Goal: Transaction & Acquisition: Purchase product/service

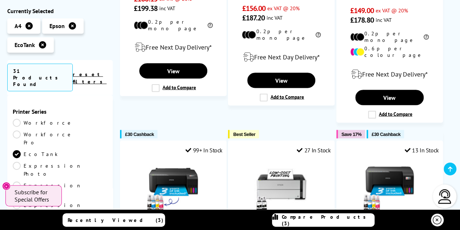
scroll to position [639, 0]
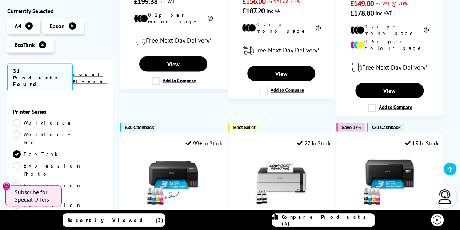
click at [305, 219] on span "Compare Products (3)" at bounding box center [328, 219] width 92 height 13
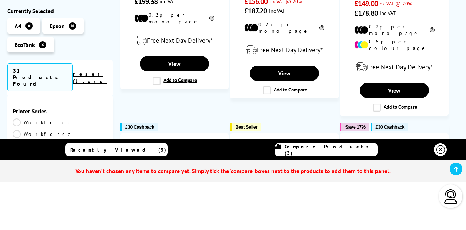
click at [322, 149] on span "Compare Products (3)" at bounding box center [331, 149] width 92 height 13
click at [140, 150] on link "Recently Viewed (3)" at bounding box center [116, 149] width 103 height 13
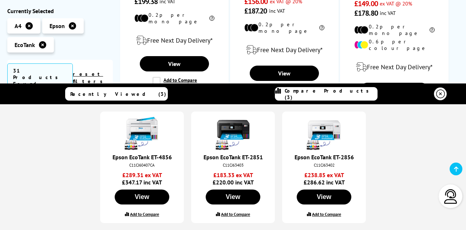
click at [317, 90] on span "Compare Products (3)" at bounding box center [331, 93] width 92 height 13
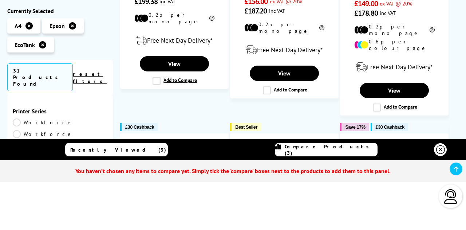
click at [126, 152] on link "Recently Viewed (3)" at bounding box center [116, 149] width 103 height 13
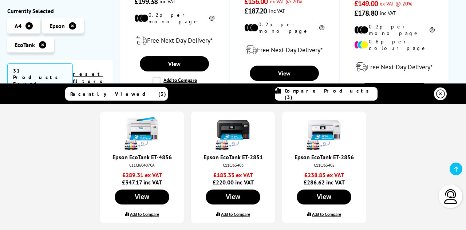
click at [227, 211] on label "Add to Compare" at bounding box center [235, 213] width 29 height 5
click at [0, 0] on input "Add to Compare" at bounding box center [0, 0] width 0 height 0
click at [441, 94] on icon at bounding box center [440, 94] width 9 height 9
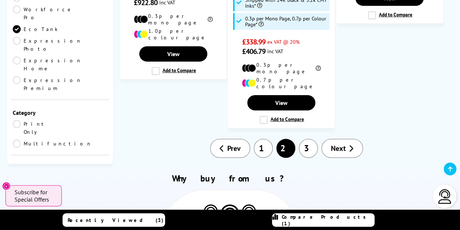
scroll to position [1229, 0]
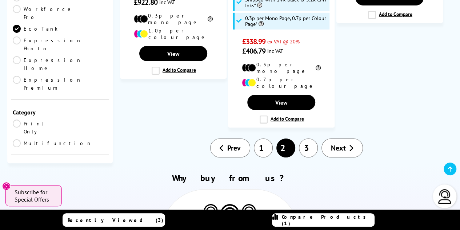
click at [246, 138] on link "Prev" at bounding box center [230, 147] width 40 height 19
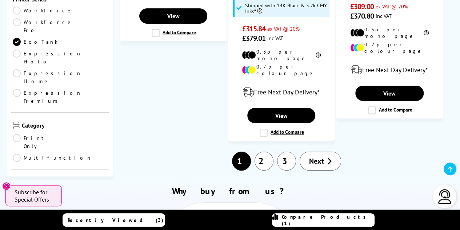
scroll to position [1224, 0]
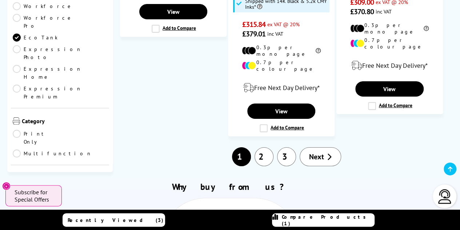
click at [286, 147] on link "3" at bounding box center [286, 156] width 19 height 19
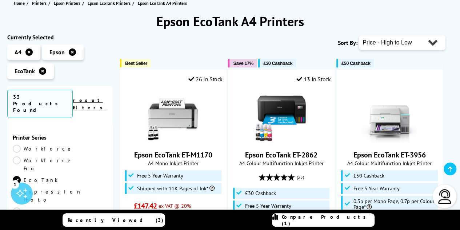
scroll to position [87, 0]
click at [386, 44] on select "Popularity Rating Price - Low to High Price - High to Low Running Costs - Low t…" at bounding box center [402, 42] width 87 height 15
select select "Popularity"
click at [359, 35] on select "Popularity Rating Price - Low to High Price - High to Low Running Costs - Low t…" at bounding box center [402, 42] width 87 height 15
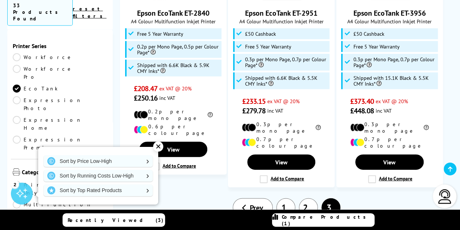
scroll to position [779, 0]
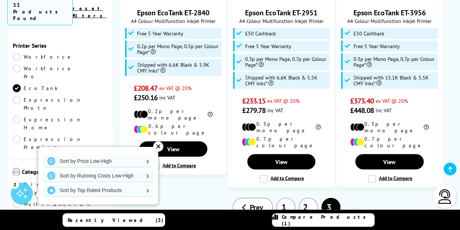
click at [287, 198] on link "1" at bounding box center [286, 207] width 19 height 19
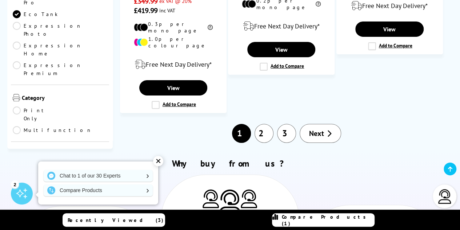
scroll to position [1251, 0]
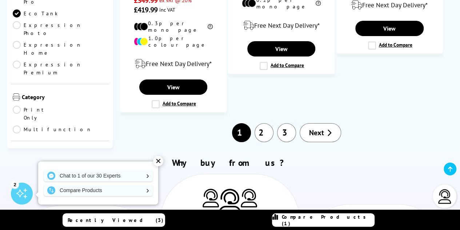
click at [315, 128] on span "Next" at bounding box center [316, 132] width 15 height 9
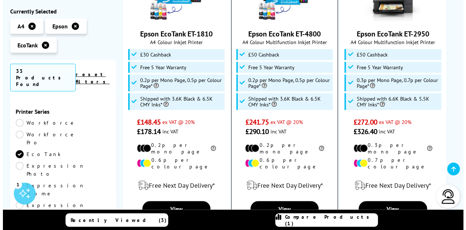
scroll to position [845, 0]
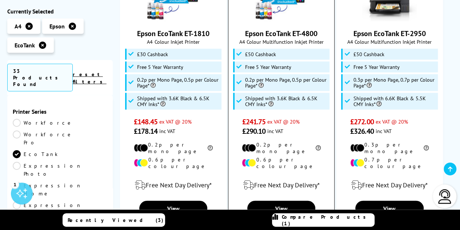
click at [281, 221] on label "Add to Compare" at bounding box center [282, 225] width 44 height 8
click at [0, 0] on input "Add to Compare" at bounding box center [0, 0] width 0 height 0
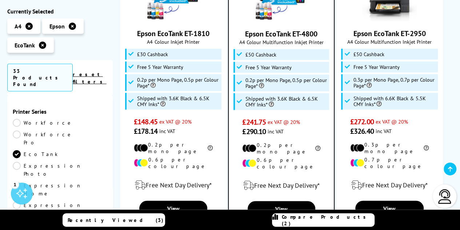
click at [334, 222] on span "Compare Products (2)" at bounding box center [328, 219] width 92 height 13
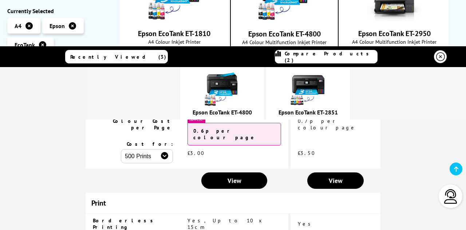
scroll to position [237, 0]
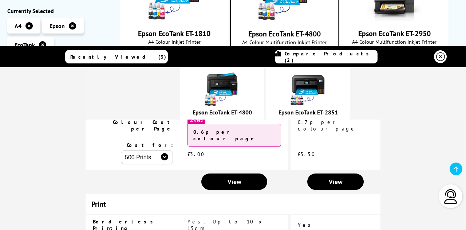
drag, startPoint x: 287, startPoint y: 180, endPoint x: 316, endPoint y: 183, distance: 29.0
click at [316, 214] on td "Yes" at bounding box center [335, 224] width 90 height 20
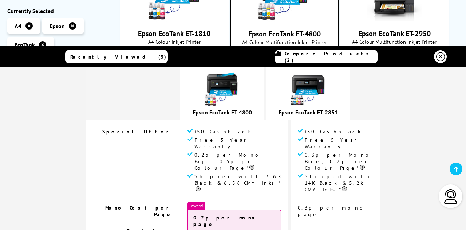
scroll to position [92, 0]
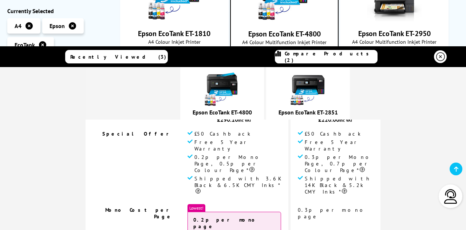
click at [238, 87] on img at bounding box center [222, 89] width 36 height 36
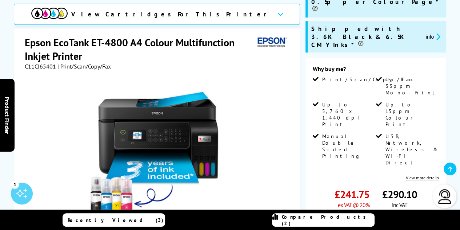
scroll to position [162, 0]
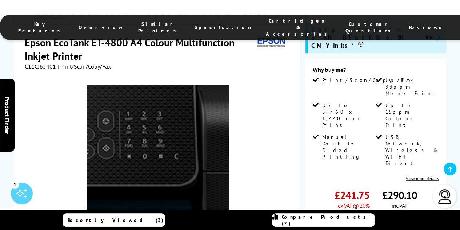
click at [180, 95] on img at bounding box center [158, 155] width 143 height 143
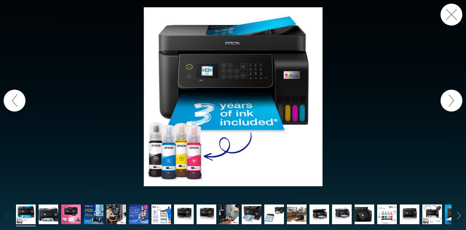
click at [450, 96] on button "button" at bounding box center [451, 101] width 22 height 22
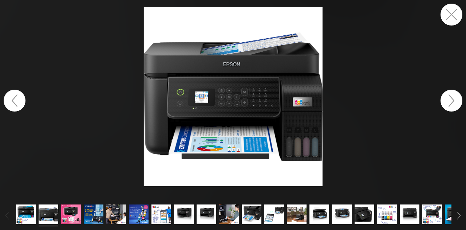
click at [450, 96] on button "button" at bounding box center [451, 101] width 22 height 22
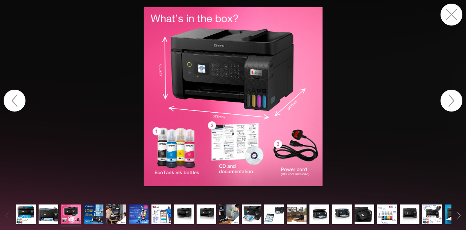
click at [450, 96] on button "button" at bounding box center [451, 101] width 22 height 22
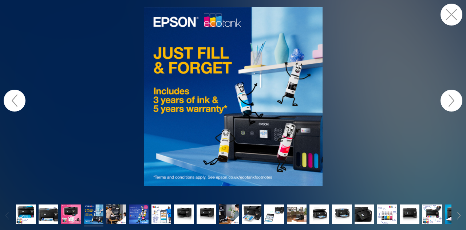
click at [450, 96] on button "button" at bounding box center [451, 101] width 22 height 22
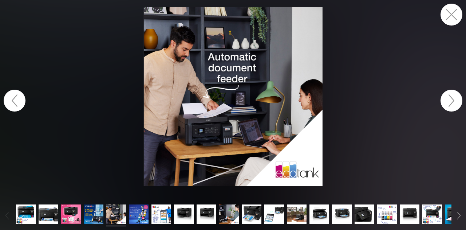
click at [450, 96] on button "button" at bounding box center [451, 101] width 22 height 22
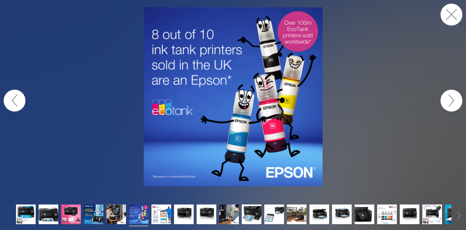
click at [450, 96] on button "button" at bounding box center [451, 101] width 22 height 22
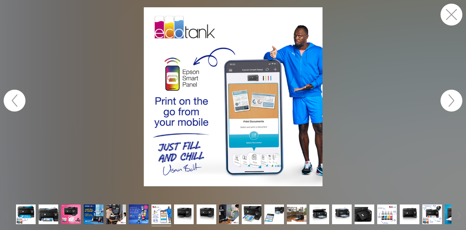
click at [450, 96] on button "button" at bounding box center [451, 101] width 22 height 22
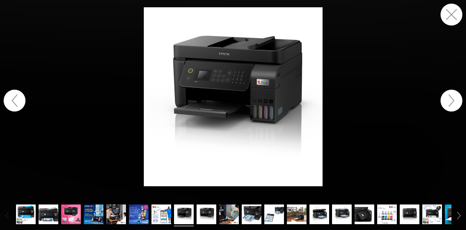
click at [450, 96] on button "button" at bounding box center [451, 101] width 22 height 22
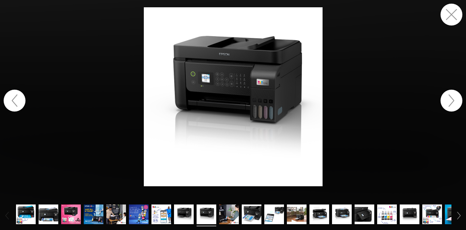
click at [450, 96] on button "button" at bounding box center [451, 101] width 22 height 22
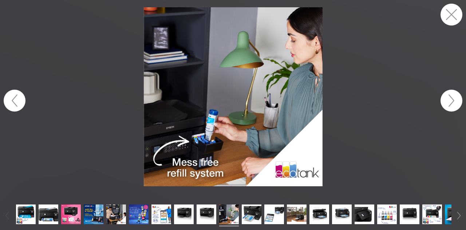
click at [450, 96] on button "button" at bounding box center [451, 101] width 22 height 22
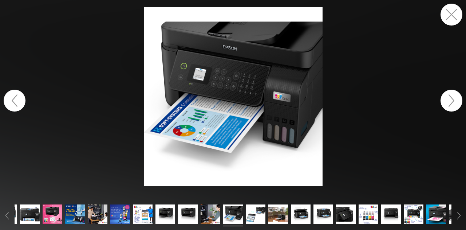
click at [450, 96] on button "button" at bounding box center [451, 101] width 22 height 22
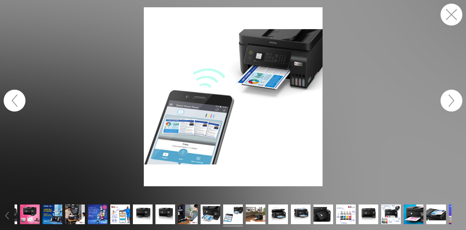
click at [450, 96] on button "button" at bounding box center [451, 101] width 22 height 22
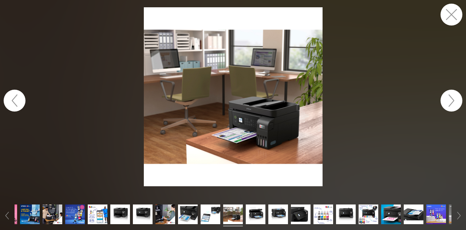
click at [450, 96] on button "button" at bounding box center [451, 101] width 22 height 22
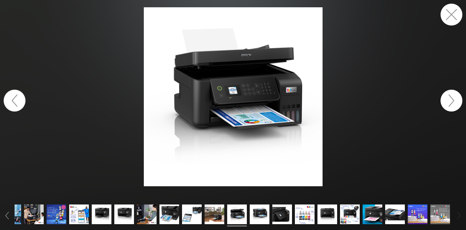
click at [450, 96] on button "button" at bounding box center [451, 101] width 22 height 22
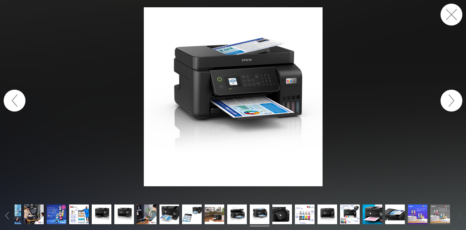
click at [450, 96] on button "button" at bounding box center [451, 101] width 22 height 22
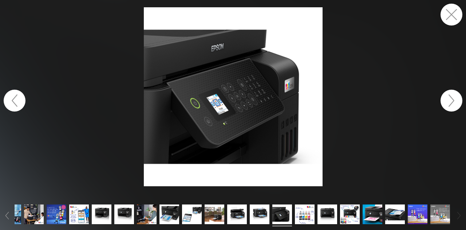
click at [450, 96] on button "button" at bounding box center [451, 101] width 22 height 22
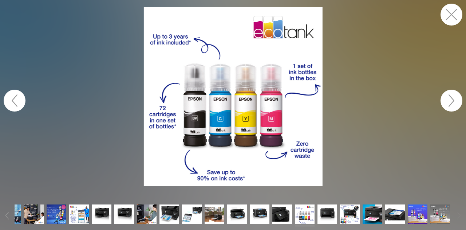
click at [450, 97] on button "button" at bounding box center [451, 101] width 22 height 22
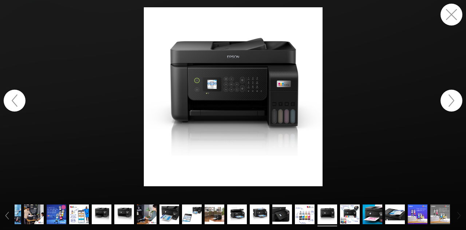
click at [450, 97] on button "button" at bounding box center [451, 101] width 22 height 22
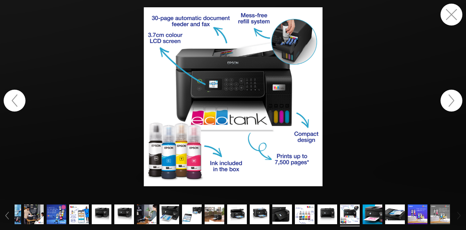
click at [450, 97] on button "button" at bounding box center [451, 101] width 22 height 22
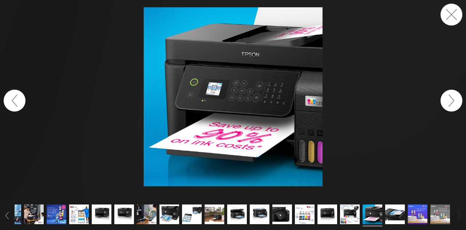
click at [450, 97] on button "button" at bounding box center [451, 101] width 22 height 22
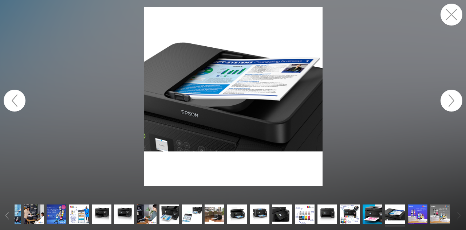
click at [450, 97] on button "button" at bounding box center [451, 101] width 22 height 22
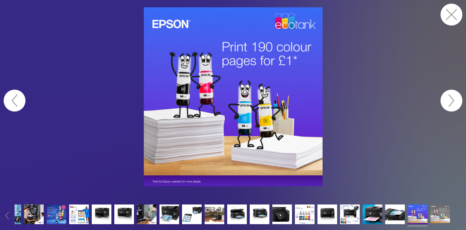
click at [450, 97] on button "button" at bounding box center [451, 101] width 22 height 22
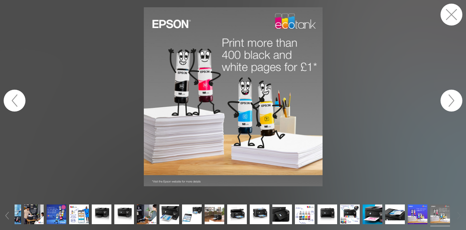
click at [451, 93] on button "button" at bounding box center [451, 101] width 22 height 22
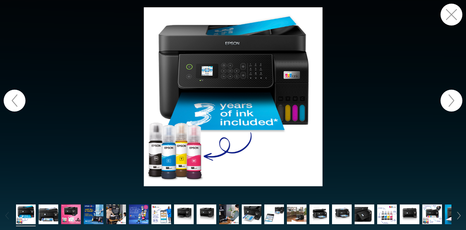
click at [448, 22] on button "button" at bounding box center [451, 15] width 22 height 22
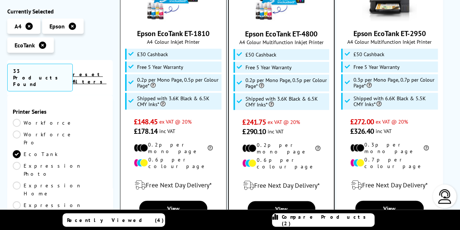
scroll to position [845, 0]
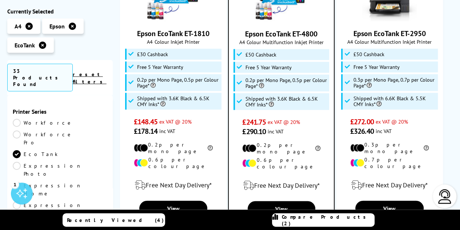
click at [323, 217] on span "Compare Products (2)" at bounding box center [328, 219] width 92 height 13
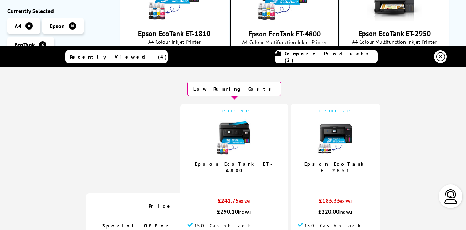
click at [321, 141] on img at bounding box center [335, 137] width 36 height 36
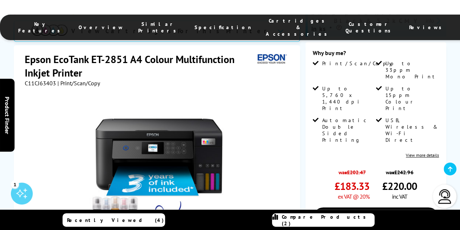
scroll to position [199, 0]
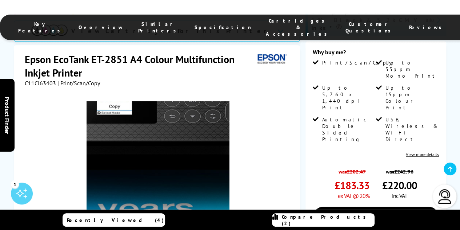
click at [162, 101] on img at bounding box center [158, 172] width 143 height 143
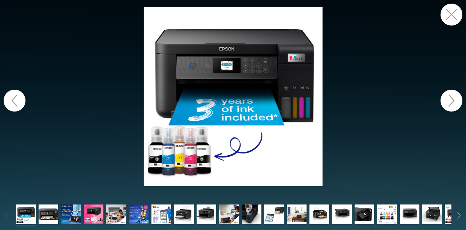
click at [452, 101] on button "button" at bounding box center [451, 101] width 22 height 22
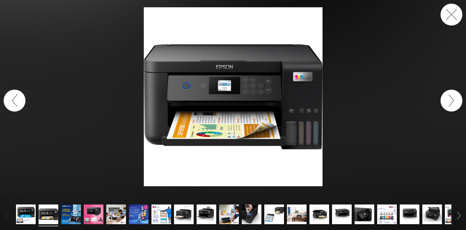
click at [452, 101] on button "button" at bounding box center [451, 101] width 22 height 22
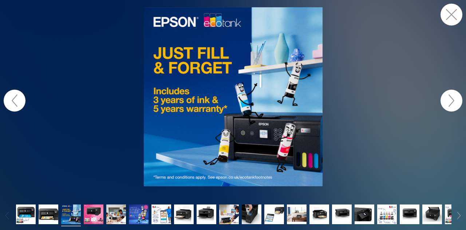
click at [452, 101] on button "button" at bounding box center [451, 101] width 22 height 22
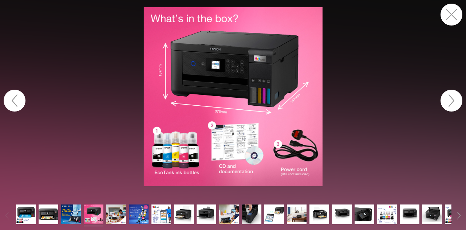
click at [447, 102] on button "button" at bounding box center [451, 101] width 22 height 22
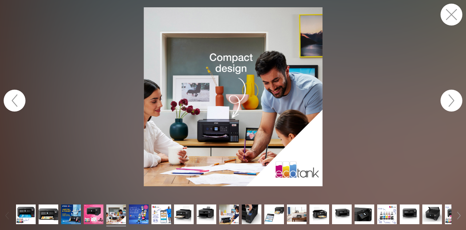
click at [447, 102] on button "button" at bounding box center [451, 101] width 22 height 22
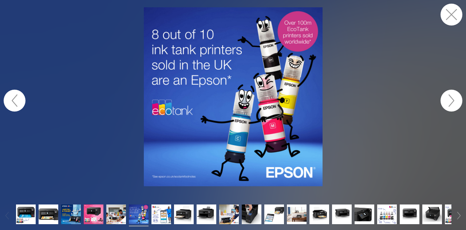
click at [447, 102] on button "button" at bounding box center [451, 101] width 22 height 22
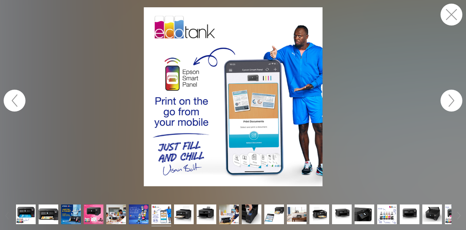
click at [447, 102] on button "button" at bounding box center [451, 101] width 22 height 22
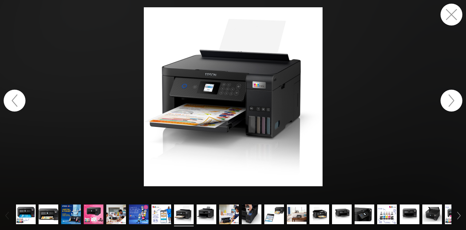
click at [447, 102] on button "button" at bounding box center [451, 101] width 22 height 22
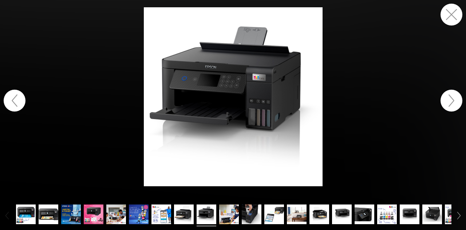
click at [447, 102] on button "button" at bounding box center [451, 101] width 22 height 22
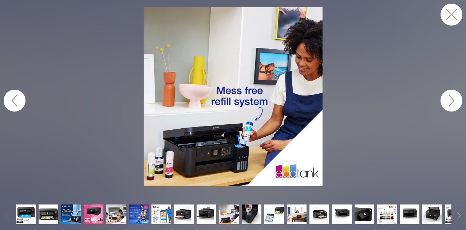
click at [447, 102] on button "button" at bounding box center [451, 101] width 22 height 22
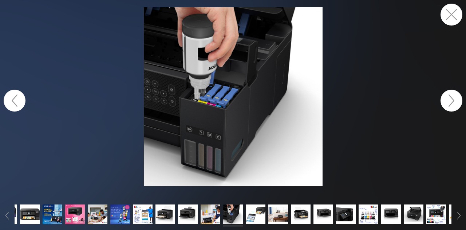
click at [447, 102] on button "button" at bounding box center [451, 101] width 22 height 22
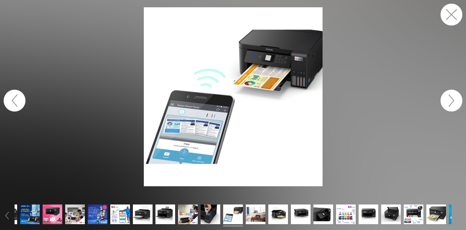
click at [447, 102] on button "button" at bounding box center [451, 101] width 22 height 22
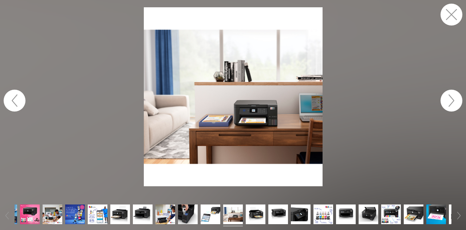
click at [447, 102] on button "button" at bounding box center [451, 101] width 22 height 22
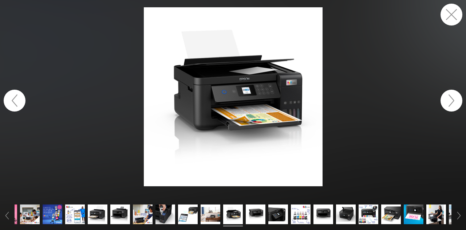
click at [447, 102] on button "button" at bounding box center [451, 101] width 22 height 22
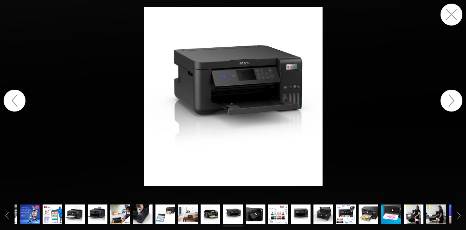
click at [447, 102] on button "button" at bounding box center [451, 101] width 22 height 22
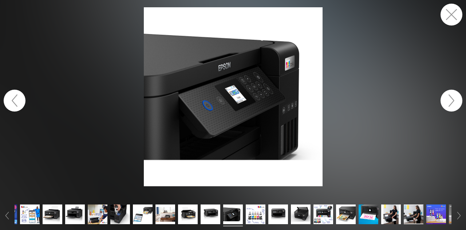
click at [447, 102] on button "button" at bounding box center [451, 101] width 22 height 22
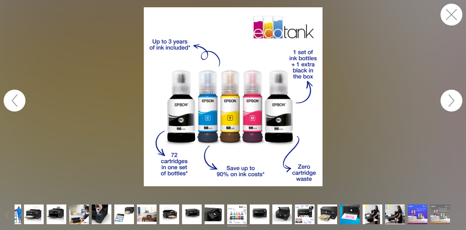
click at [447, 100] on button "button" at bounding box center [451, 101] width 22 height 22
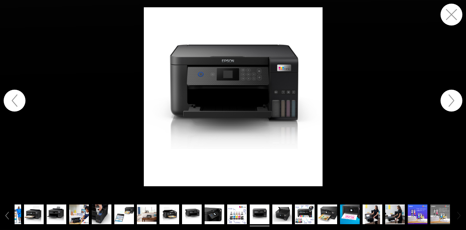
click at [447, 100] on button "button" at bounding box center [451, 101] width 22 height 22
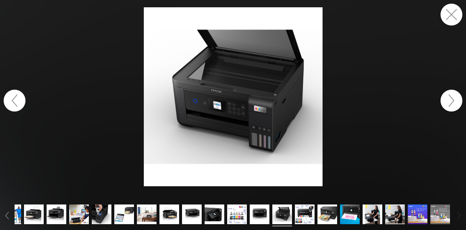
click at [447, 100] on button "button" at bounding box center [451, 101] width 22 height 22
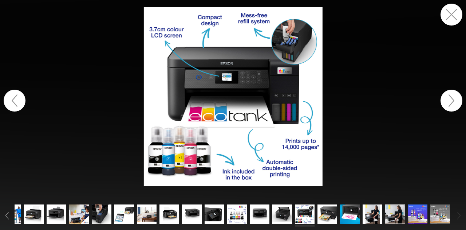
click at [447, 100] on button "button" at bounding box center [451, 101] width 22 height 22
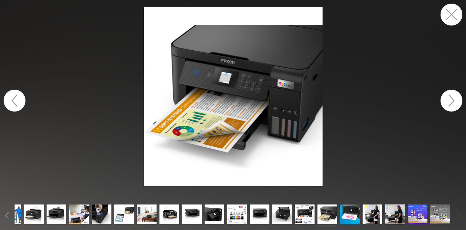
click at [447, 100] on button "button" at bounding box center [451, 101] width 22 height 22
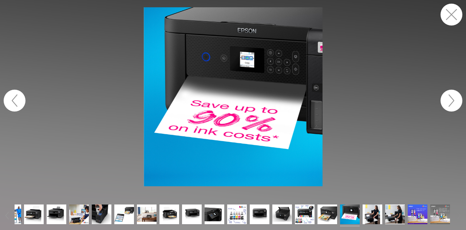
click at [447, 100] on button "button" at bounding box center [451, 101] width 22 height 22
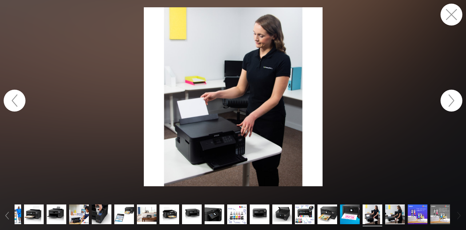
click at [447, 100] on button "button" at bounding box center [451, 101] width 22 height 22
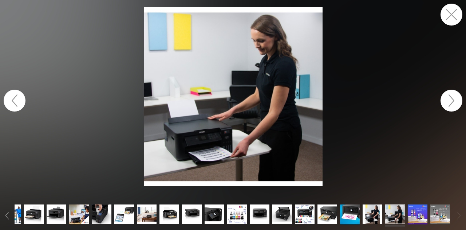
click at [447, 100] on button "button" at bounding box center [451, 101] width 22 height 22
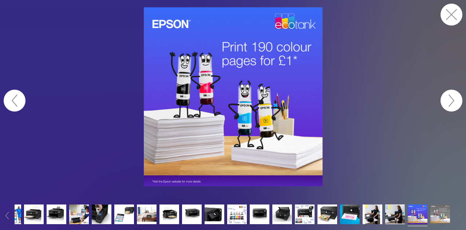
click at [447, 100] on button "button" at bounding box center [451, 101] width 22 height 22
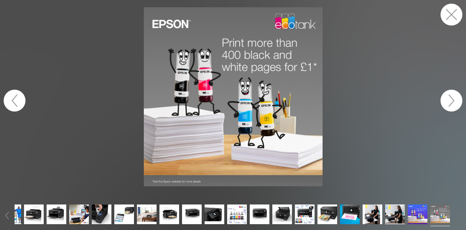
click at [447, 100] on button "button" at bounding box center [451, 101] width 22 height 22
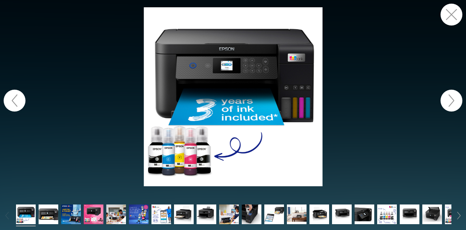
click at [16, 97] on button "button" at bounding box center [15, 101] width 22 height 22
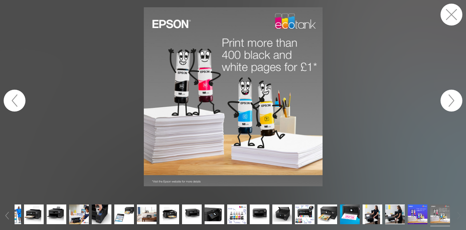
click at [16, 97] on button "button" at bounding box center [15, 101] width 22 height 22
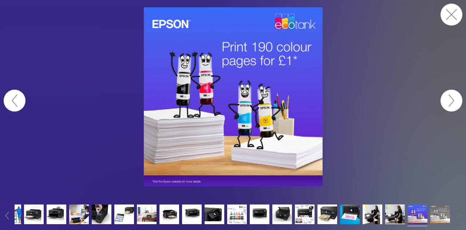
click at [16, 97] on button "button" at bounding box center [15, 101] width 22 height 22
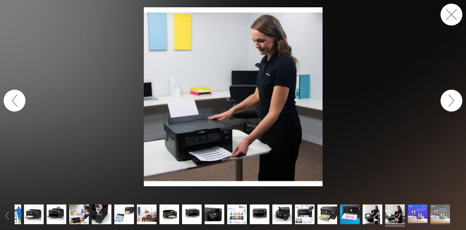
click at [16, 97] on button "button" at bounding box center [15, 101] width 22 height 22
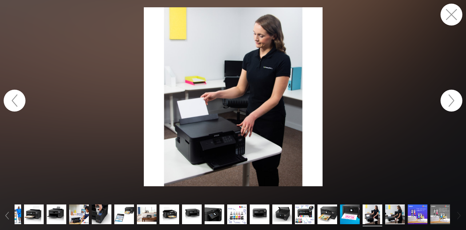
click at [16, 97] on button "button" at bounding box center [15, 101] width 22 height 22
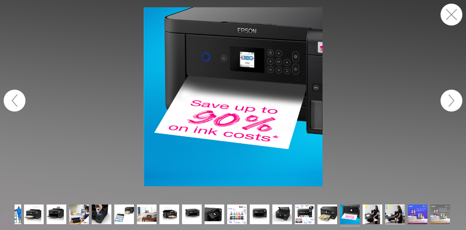
click at [16, 97] on button "button" at bounding box center [15, 101] width 22 height 22
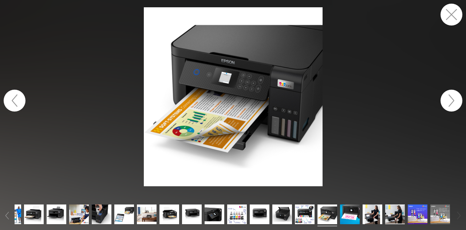
click at [16, 97] on button "button" at bounding box center [15, 101] width 22 height 22
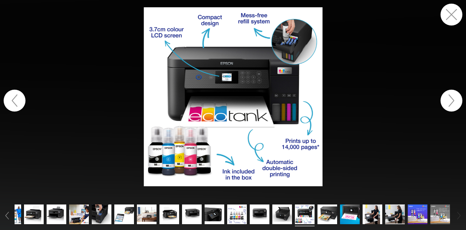
click at [16, 97] on button "button" at bounding box center [15, 101] width 22 height 22
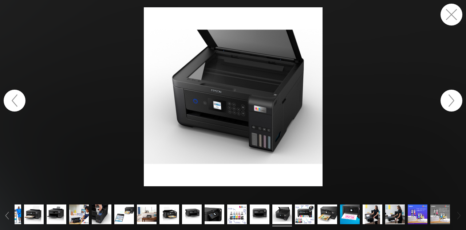
click at [16, 97] on button "button" at bounding box center [15, 101] width 22 height 22
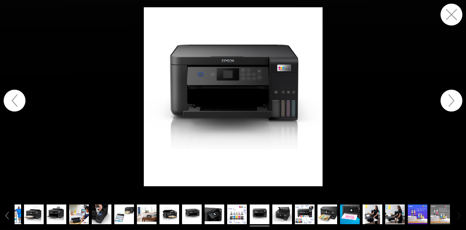
click at [447, 15] on button "button" at bounding box center [451, 15] width 22 height 22
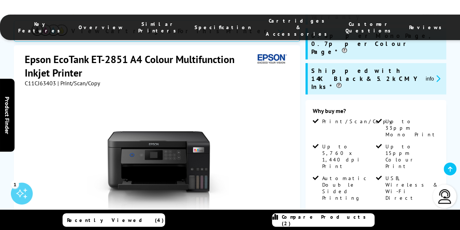
scroll to position [140, 0]
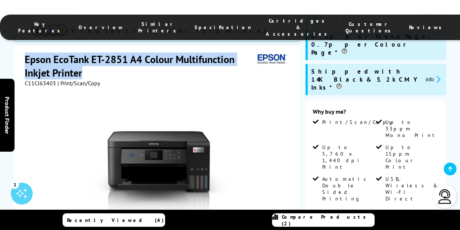
drag, startPoint x: 25, startPoint y: 50, endPoint x: 88, endPoint y: 64, distance: 64.2
click at [88, 64] on h1 "Epson EcoTank ET-2851 A4 Colour Multifunction Inkjet Printer" at bounding box center [140, 65] width 230 height 27
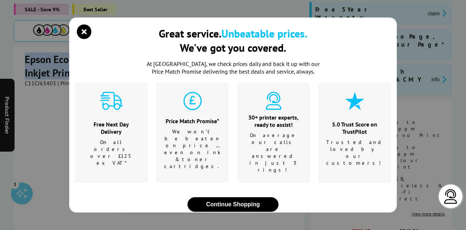
copy h1 "Epson EcoTank ET-2851 A4 Colour Multifunction Inkjet Printer"
click at [84, 39] on icon "close modal" at bounding box center [84, 31] width 15 height 15
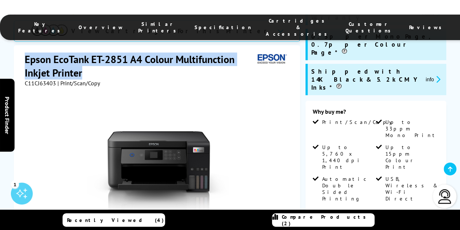
copy h1 "Epson EcoTank ET-2851 A4 Colour Multifunction Inkjet Printer"
click at [251, 60] on h1 "Epson EcoTank ET-2851 A4 Colour Multifunction Inkjet Printer" at bounding box center [140, 65] width 230 height 27
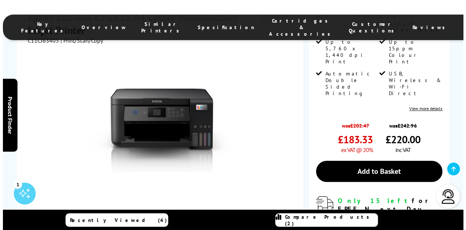
scroll to position [245, 0]
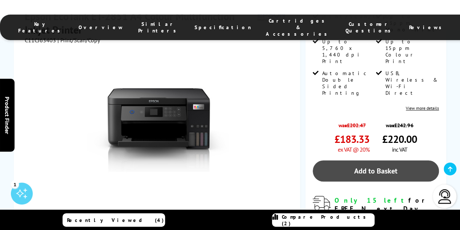
click at [360, 160] on link "Add to Basket" at bounding box center [376, 170] width 126 height 21
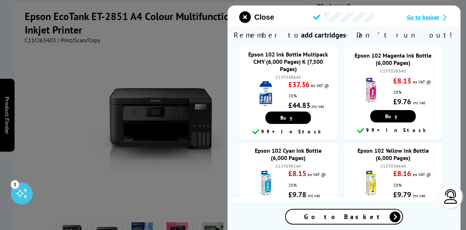
click at [352, 219] on span "Go to Basket" at bounding box center [344, 216] width 80 height 8
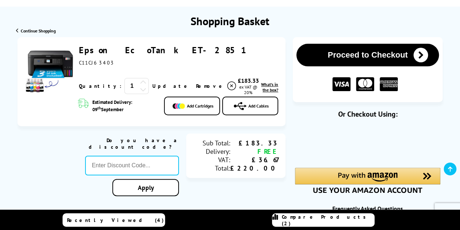
scroll to position [73, 0]
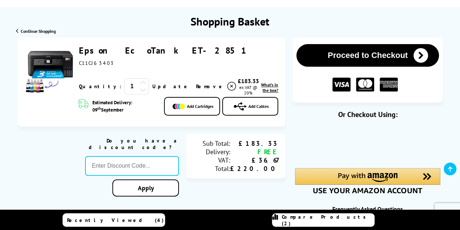
click at [261, 88] on span "What's in the box?" at bounding box center [269, 87] width 17 height 11
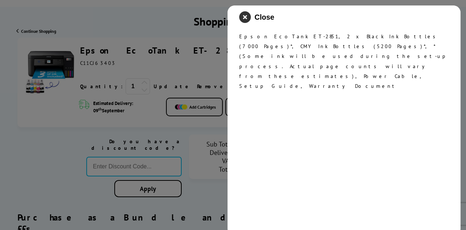
click at [247, 15] on icon "close modal" at bounding box center [245, 17] width 12 height 12
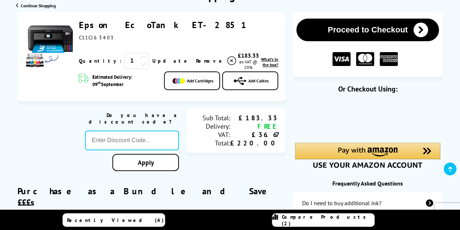
scroll to position [101, 0]
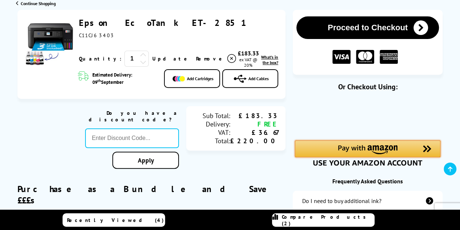
click at [340, 148] on img "Amazon Pay - Use your Amazon account" at bounding box center [368, 149] width 60 height 9
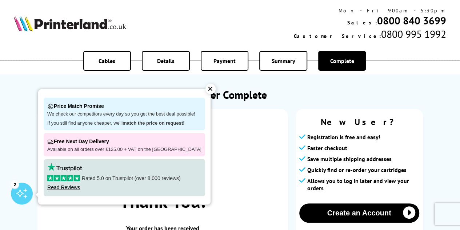
click at [206, 91] on div "✕" at bounding box center [211, 89] width 10 height 10
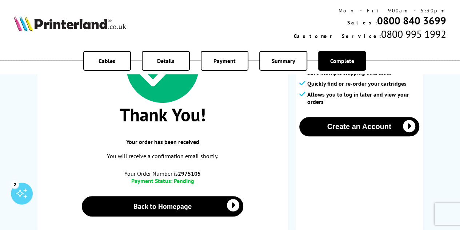
scroll to position [87, 0]
